Goal: Find specific fact: Find specific fact

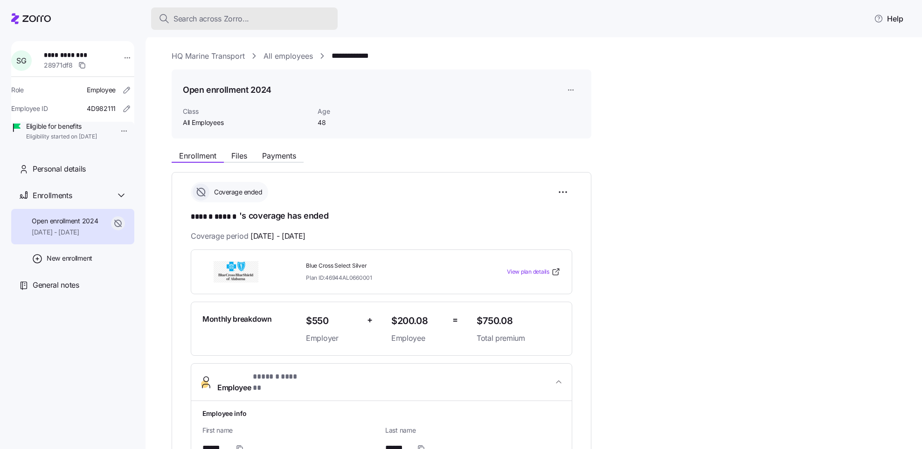
click at [310, 21] on div "Search across Zorro..." at bounding box center [245, 19] width 172 height 12
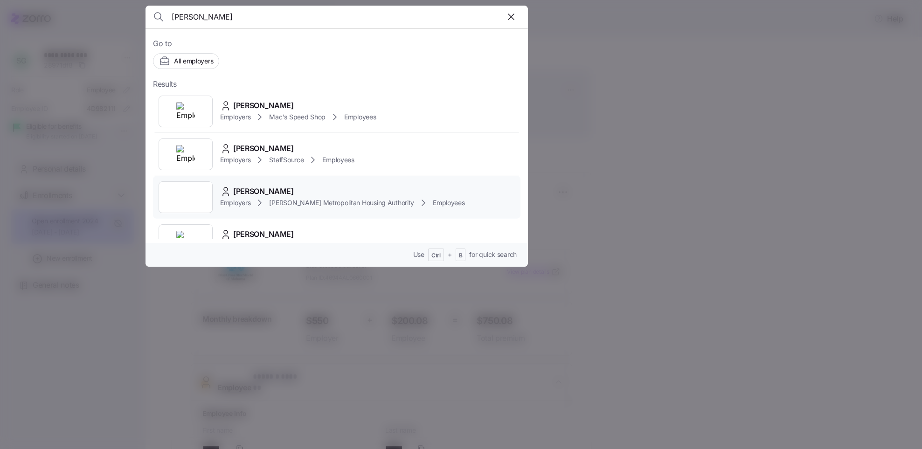
type input "[PERSON_NAME]"
click at [291, 192] on div "[PERSON_NAME]" at bounding box center [342, 192] width 245 height 12
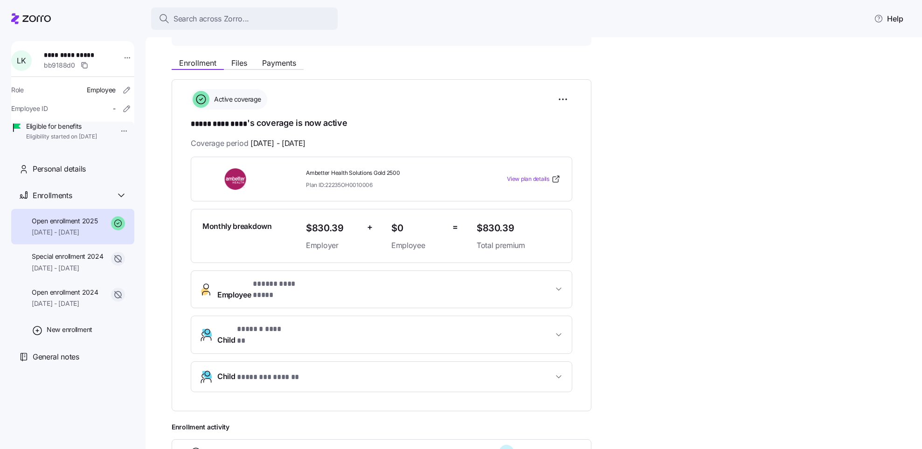
scroll to position [94, 0]
drag, startPoint x: 402, startPoint y: 170, endPoint x: 306, endPoint y: 169, distance: 96.1
click at [306, 169] on span "Ambetter Health Solutions Gold 2500" at bounding box center [387, 172] width 163 height 8
copy span "Ambetter Health Solutions Gold 2500"
click at [306, 169] on span "Ambetter Health Solutions Gold 2500" at bounding box center [387, 172] width 163 height 8
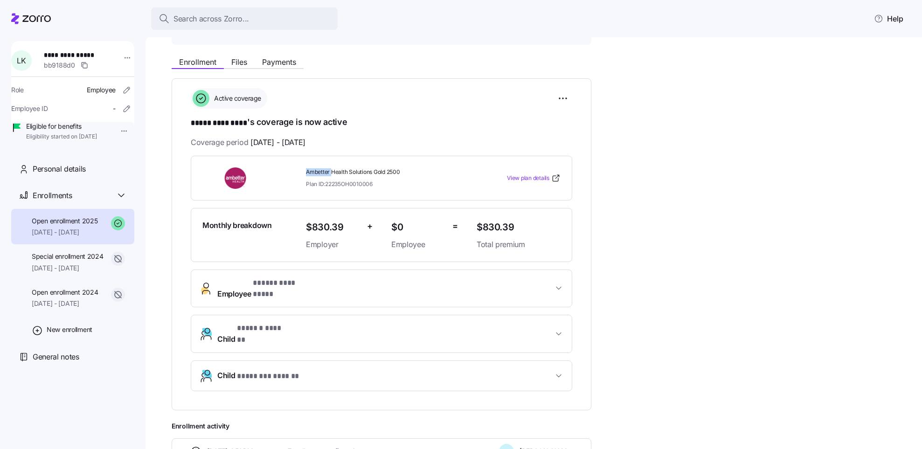
click at [306, 169] on span "Ambetter Health Solutions Gold 2500" at bounding box center [387, 172] width 163 height 8
drag, startPoint x: 399, startPoint y: 170, endPoint x: 305, endPoint y: 168, distance: 94.2
click at [305, 168] on div "Ambetter Health Solutions Gold 2500 Plan ID: 22235OH0010006" at bounding box center [387, 178] width 171 height 27
copy span "Ambetter Health Solutions Gold 2500"
click at [305, 168] on div "Ambetter Health Solutions Gold 2500 Plan ID: 22235OH0010006" at bounding box center [387, 178] width 171 height 27
